Goal: Transaction & Acquisition: Purchase product/service

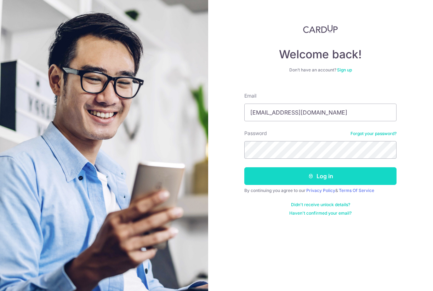
click at [352, 177] on button "Log in" at bounding box center [320, 176] width 152 height 18
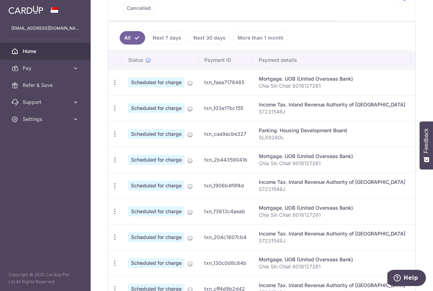
scroll to position [277, 0]
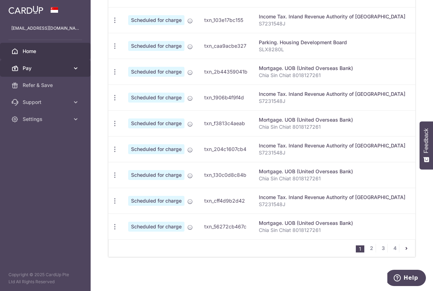
click at [40, 67] on span "Pay" at bounding box center [46, 68] width 47 height 7
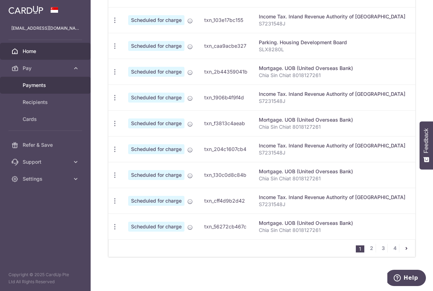
click at [40, 86] on span "Payments" at bounding box center [46, 85] width 47 height 7
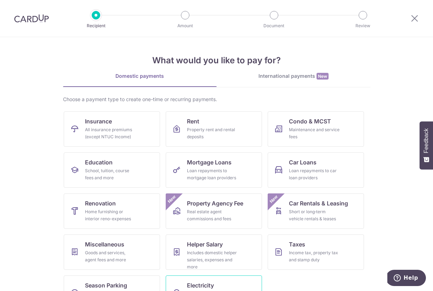
click at [217, 284] on link "Electricity Bills from all providers (except for SP group)" at bounding box center [214, 293] width 96 height 35
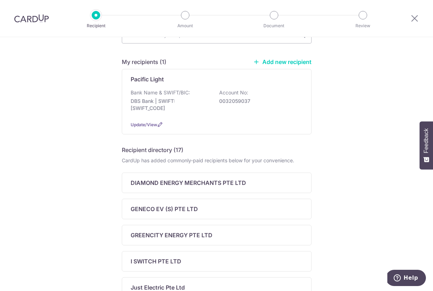
scroll to position [42, 0]
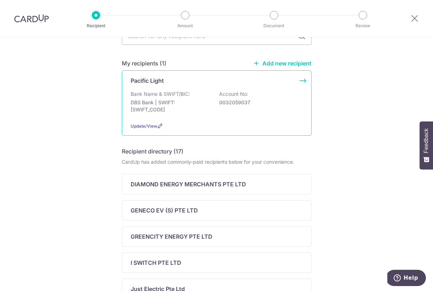
click at [205, 126] on div "Update/View" at bounding box center [217, 125] width 172 height 7
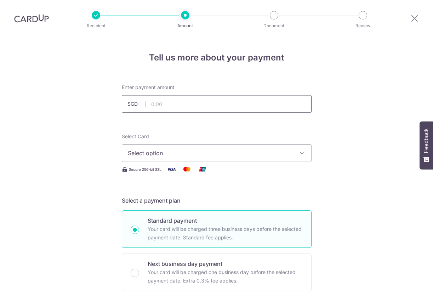
click at [159, 101] on input "text" at bounding box center [217, 104] width 190 height 18
type input "198.59"
click at [157, 155] on span "Select option" at bounding box center [210, 153] width 165 height 8
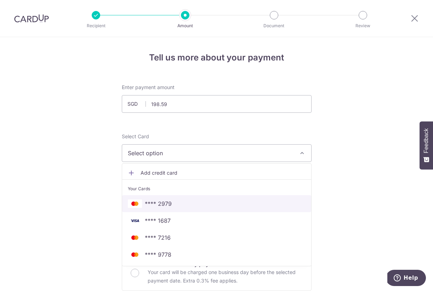
click at [166, 205] on span "**** 2979" at bounding box center [158, 204] width 27 height 8
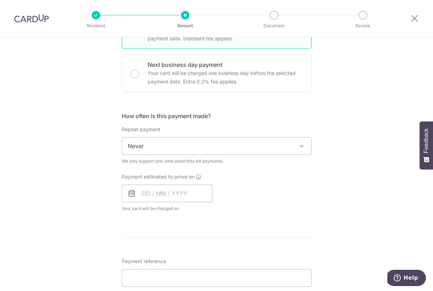
scroll to position [201, 0]
click at [128, 190] on icon at bounding box center [131, 192] width 8 height 8
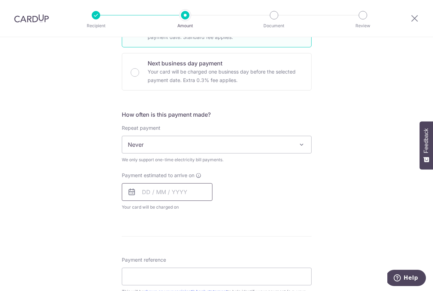
click at [140, 191] on input "text" at bounding box center [167, 192] width 91 height 18
click at [193, 256] on link "9" at bounding box center [192, 256] width 11 height 11
type input "[DATE]"
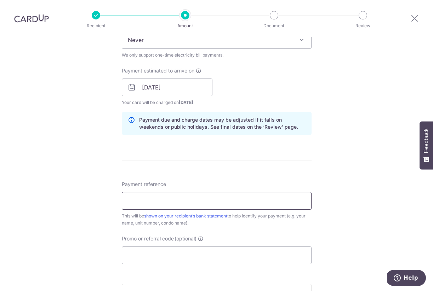
scroll to position [319, 0]
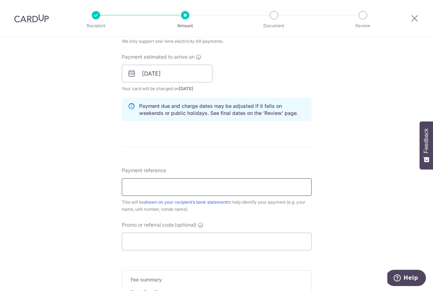
click at [176, 188] on input "Payment reference" at bounding box center [217, 187] width 190 height 18
paste input "21571184"
type input "21571184"
click at [209, 242] on input "Promo or referral code (optional)" at bounding box center [217, 242] width 190 height 18
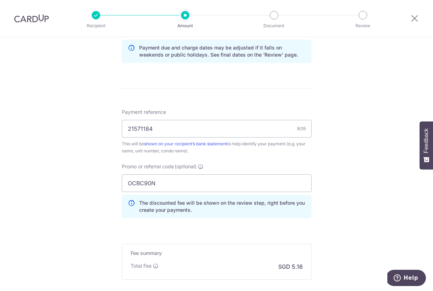
click at [341, 217] on div "Tell us more about your payment Enter payment amount SGD 198.59 198.59 Select C…" at bounding box center [216, 15] width 433 height 711
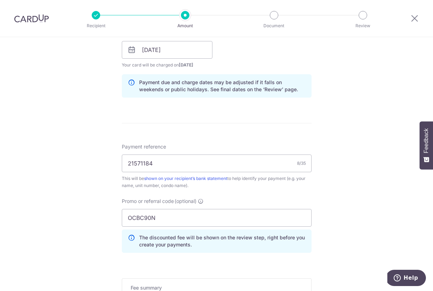
scroll to position [405, 0]
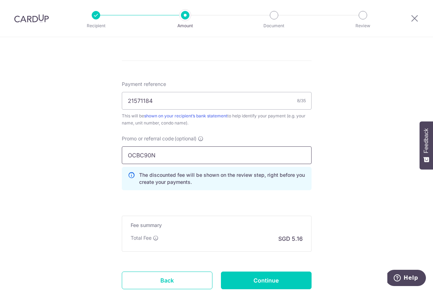
click at [154, 155] on input "OCBC90N" at bounding box center [217, 155] width 190 height 18
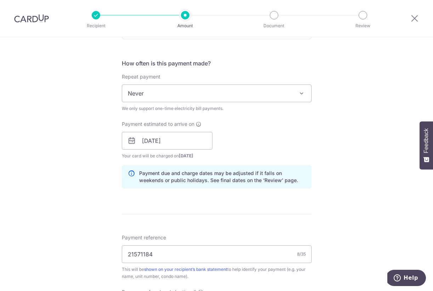
scroll to position [457, 0]
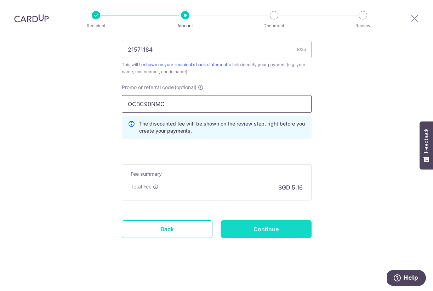
type input "OCBC90NMC"
click at [254, 228] on input "Continue" at bounding box center [266, 229] width 91 height 18
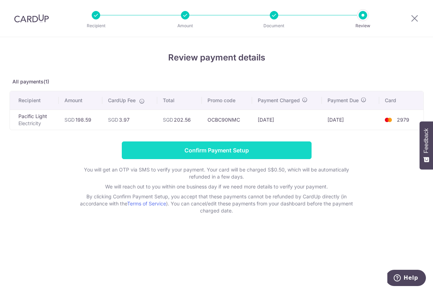
click at [189, 152] on input "Confirm Payment Setup" at bounding box center [217, 151] width 190 height 18
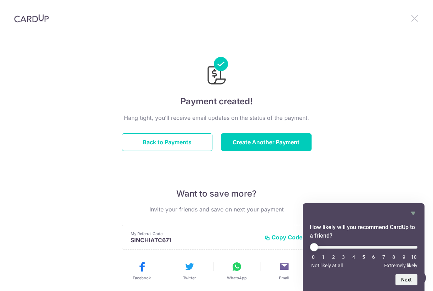
click at [414, 18] on icon at bounding box center [414, 18] width 8 height 9
